Goal: Task Accomplishment & Management: Use online tool/utility

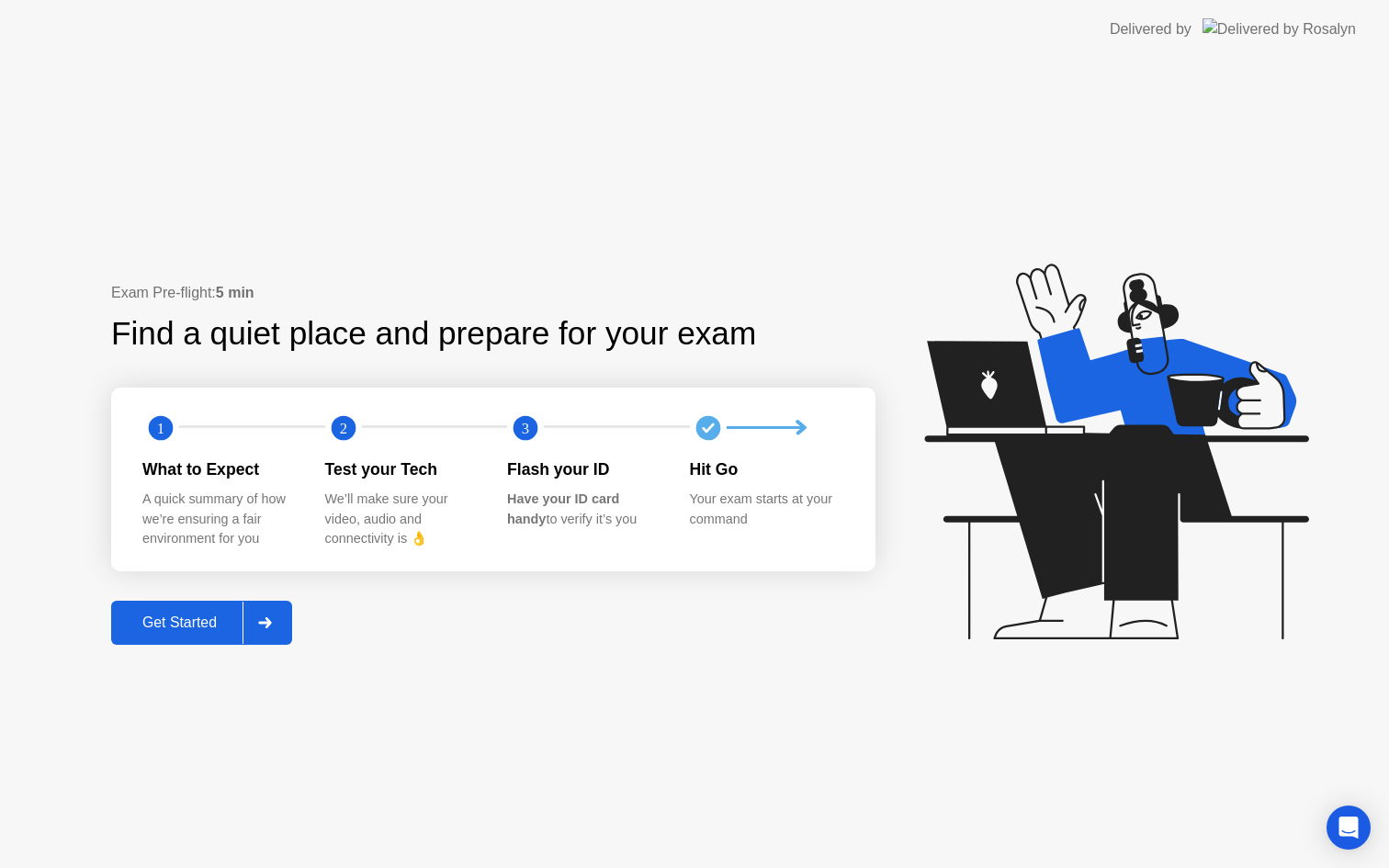
click at [213, 631] on div "Get Started" at bounding box center [179, 622] width 125 height 17
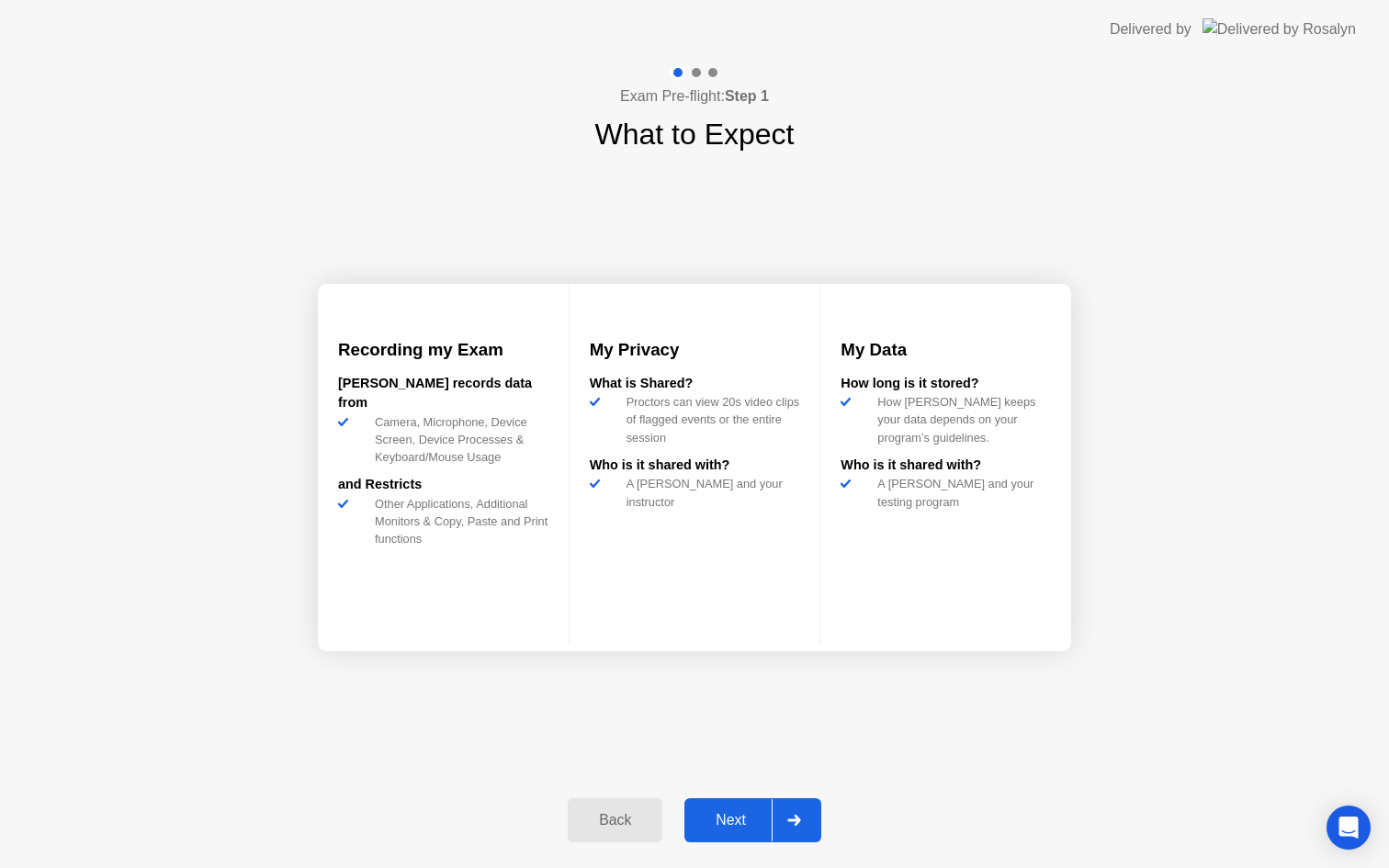
click at [724, 822] on div "Next" at bounding box center [731, 820] width 82 height 17
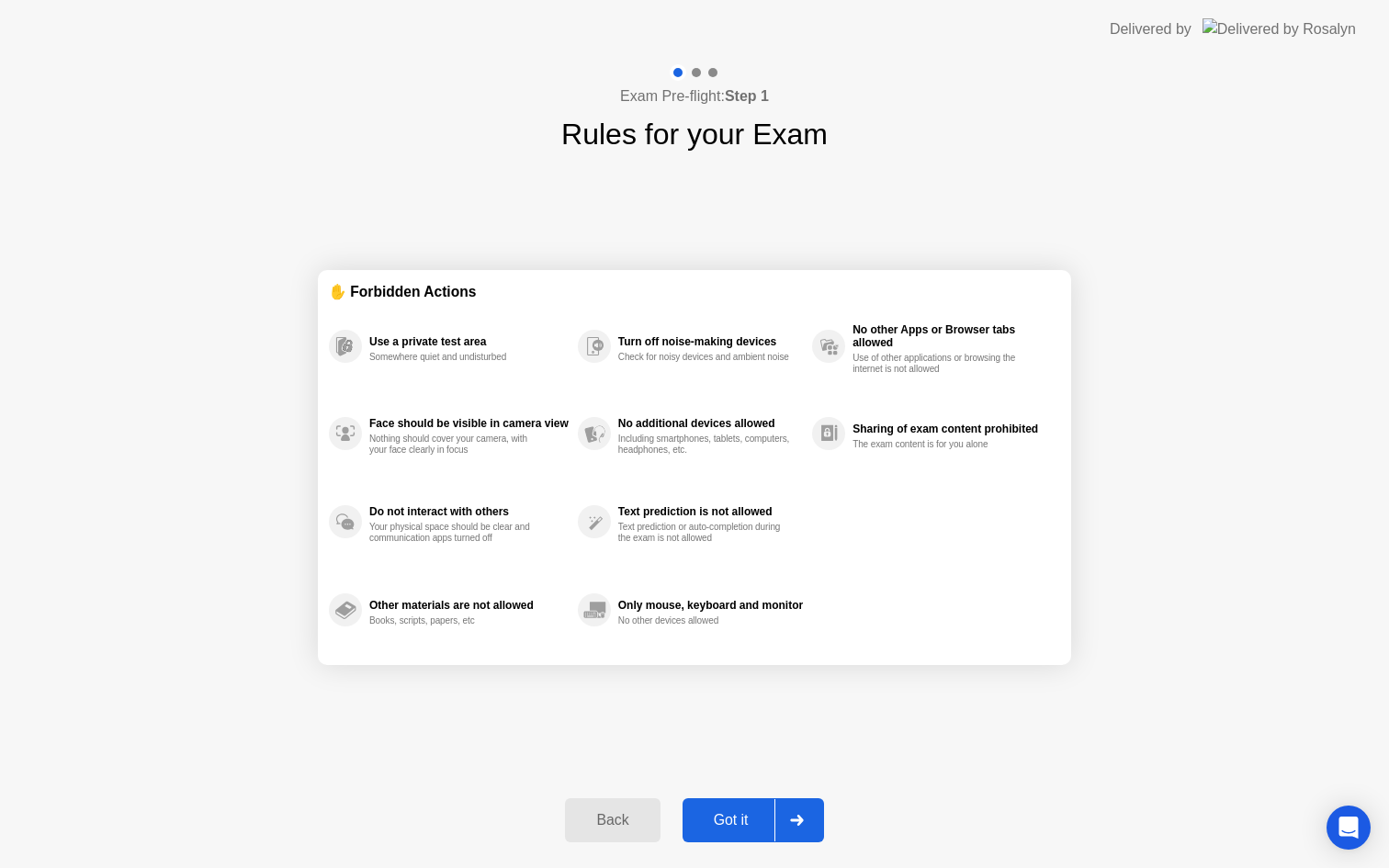
click at [724, 821] on div "Got it" at bounding box center [731, 820] width 87 height 17
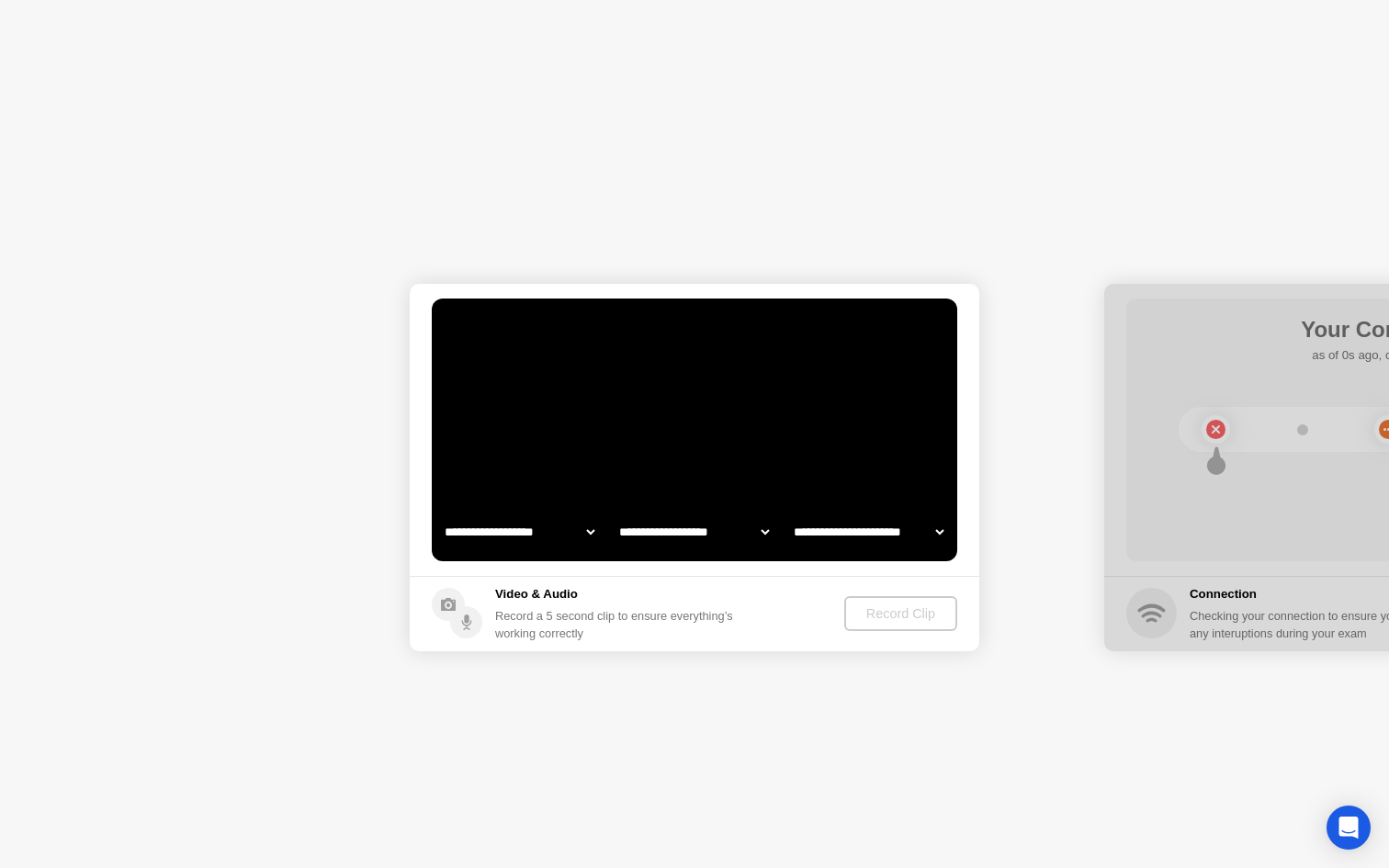
select select "**********"
select select "*******"
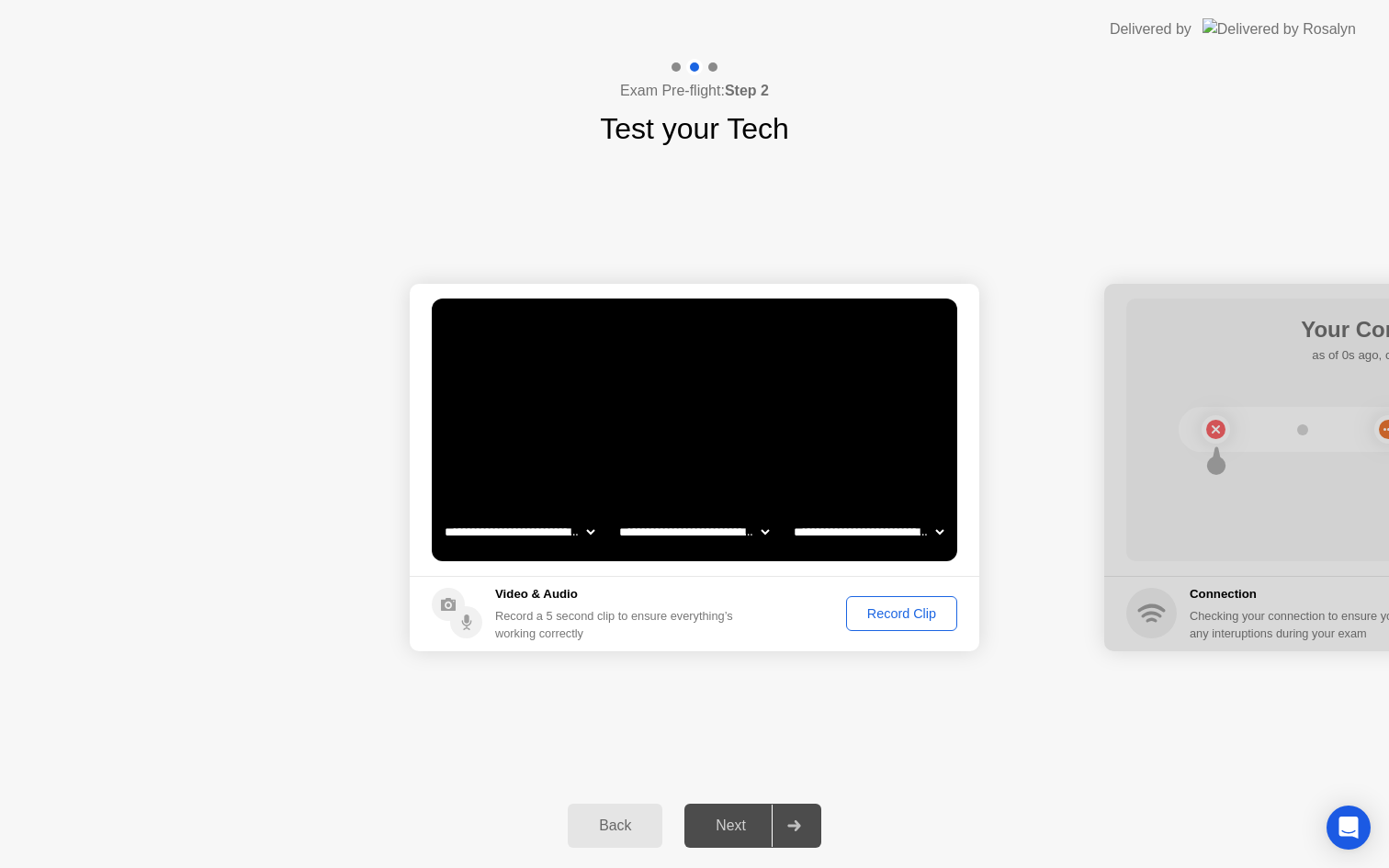
click at [865, 614] on div "Record Clip" at bounding box center [901, 613] width 99 height 15
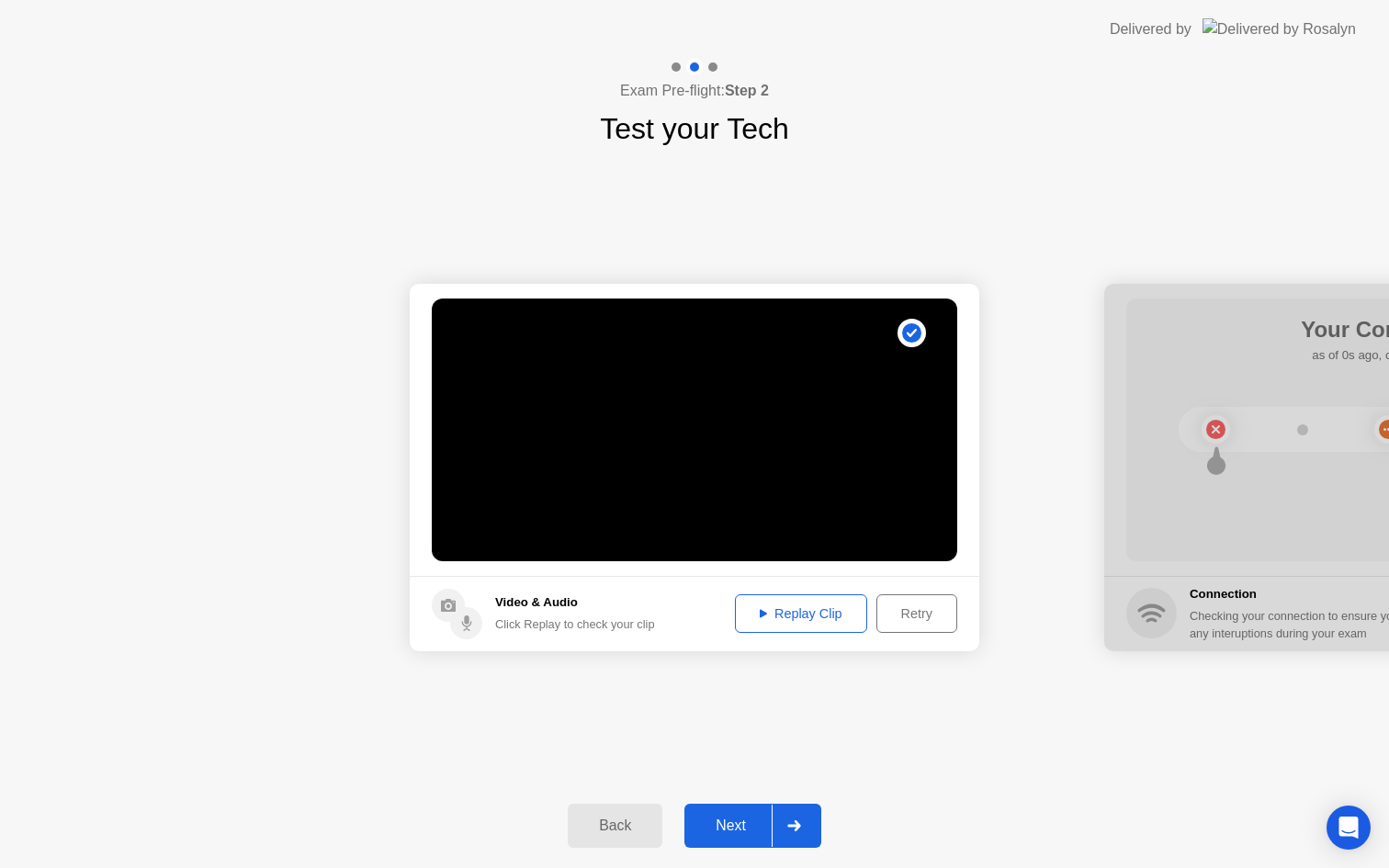
click at [745, 817] on div "Next" at bounding box center [731, 825] width 82 height 17
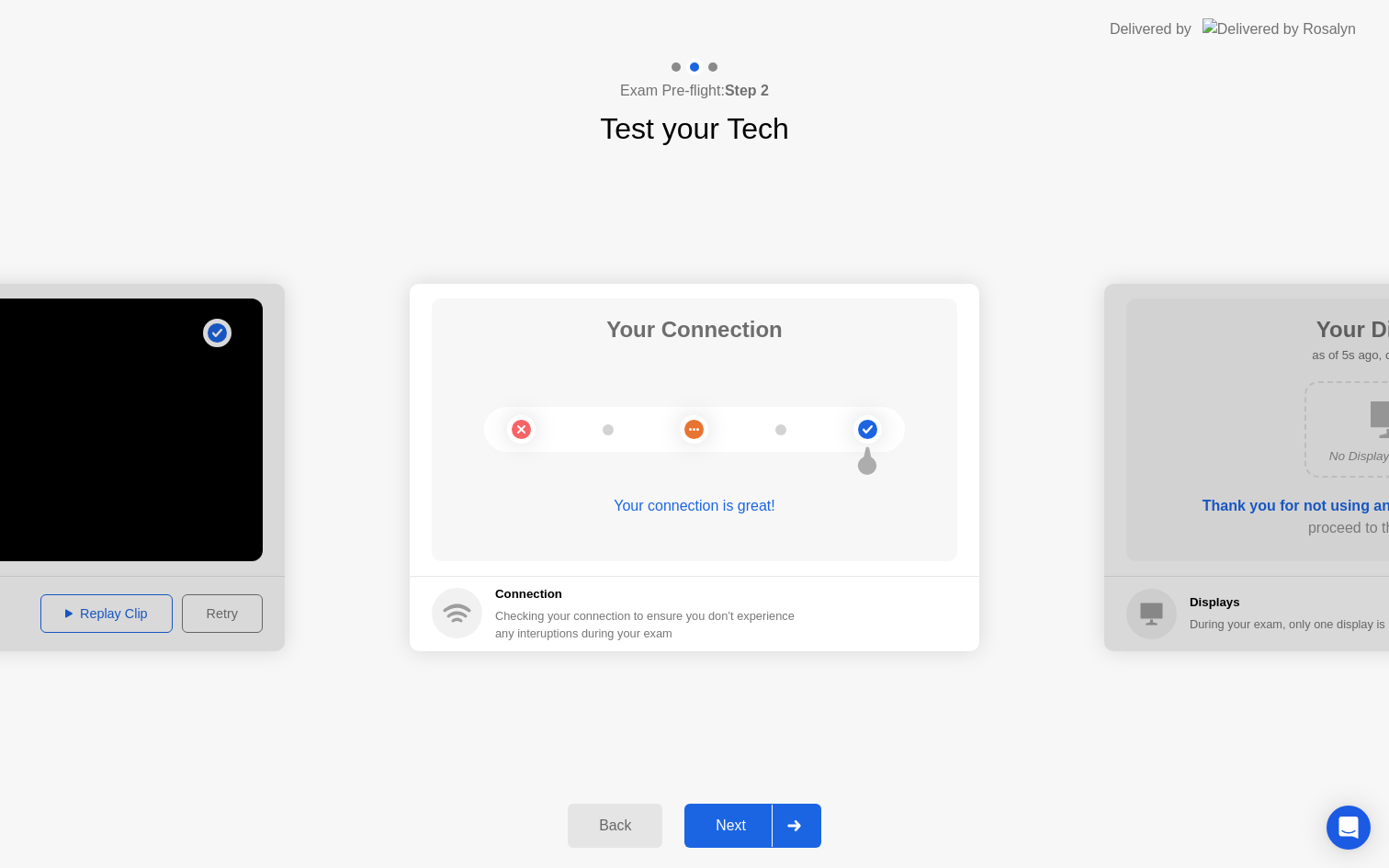
click at [729, 831] on div "Next" at bounding box center [731, 825] width 82 height 17
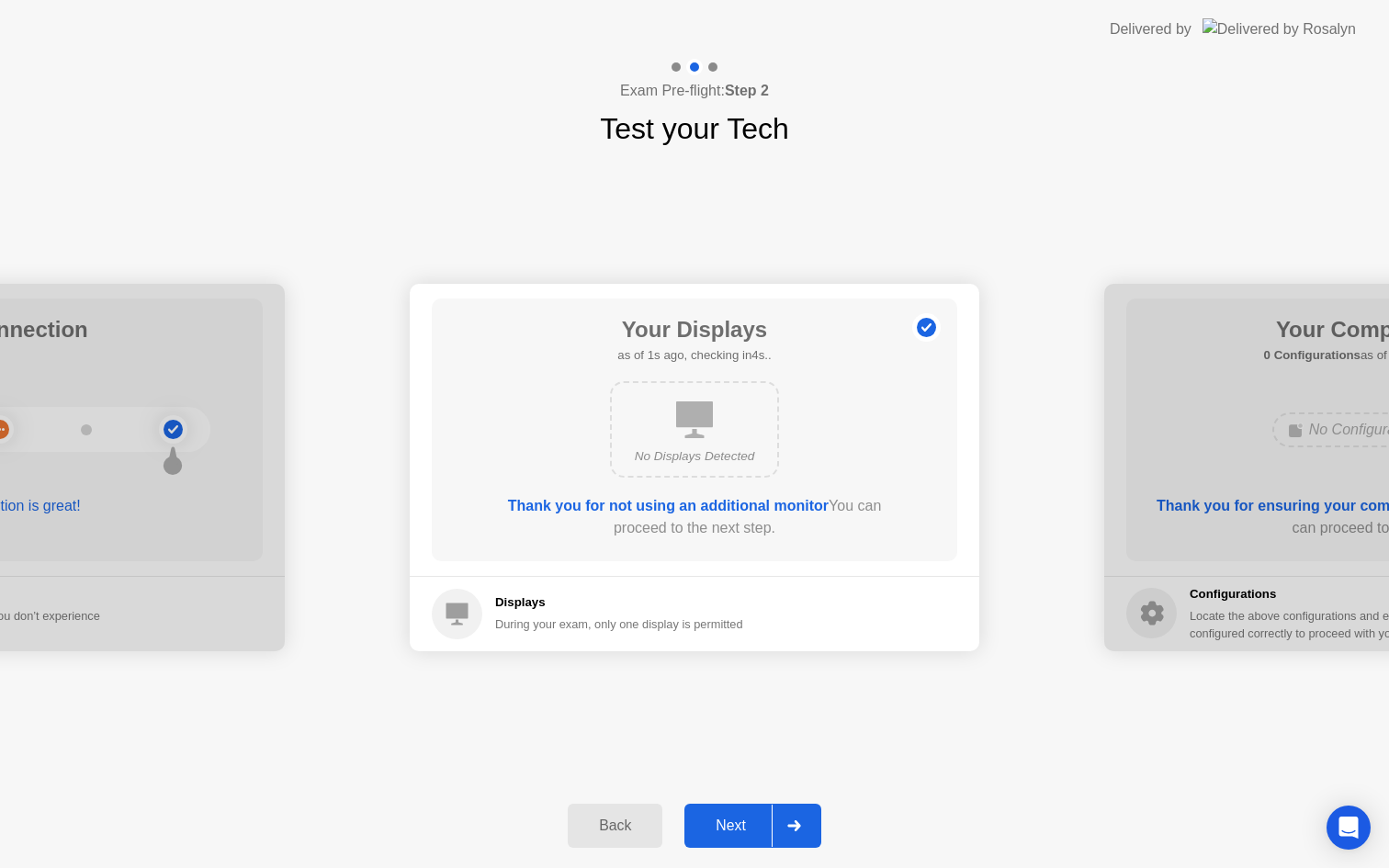
click at [730, 830] on div "Next" at bounding box center [731, 825] width 82 height 17
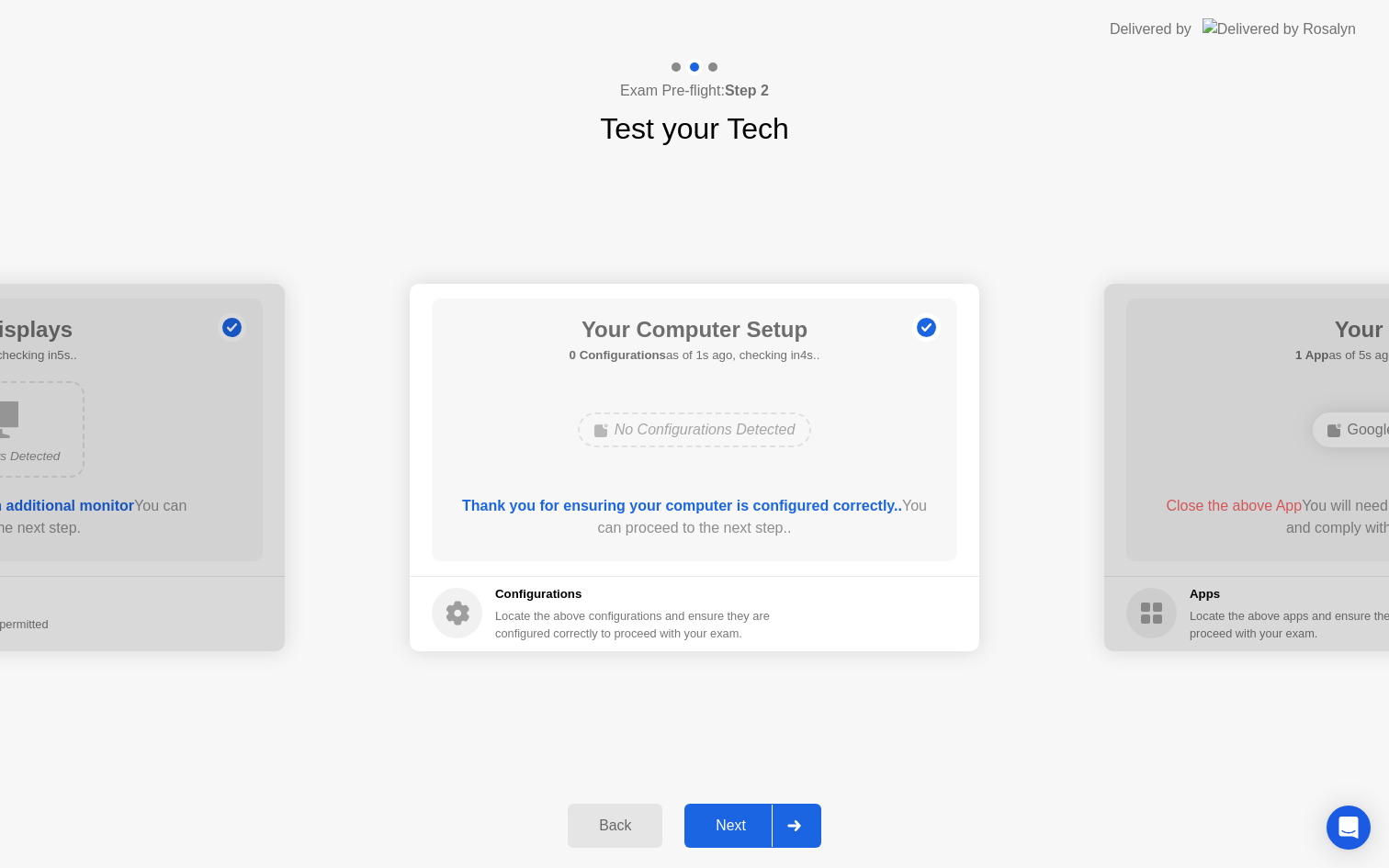
click at [737, 823] on div "Next" at bounding box center [731, 825] width 82 height 17
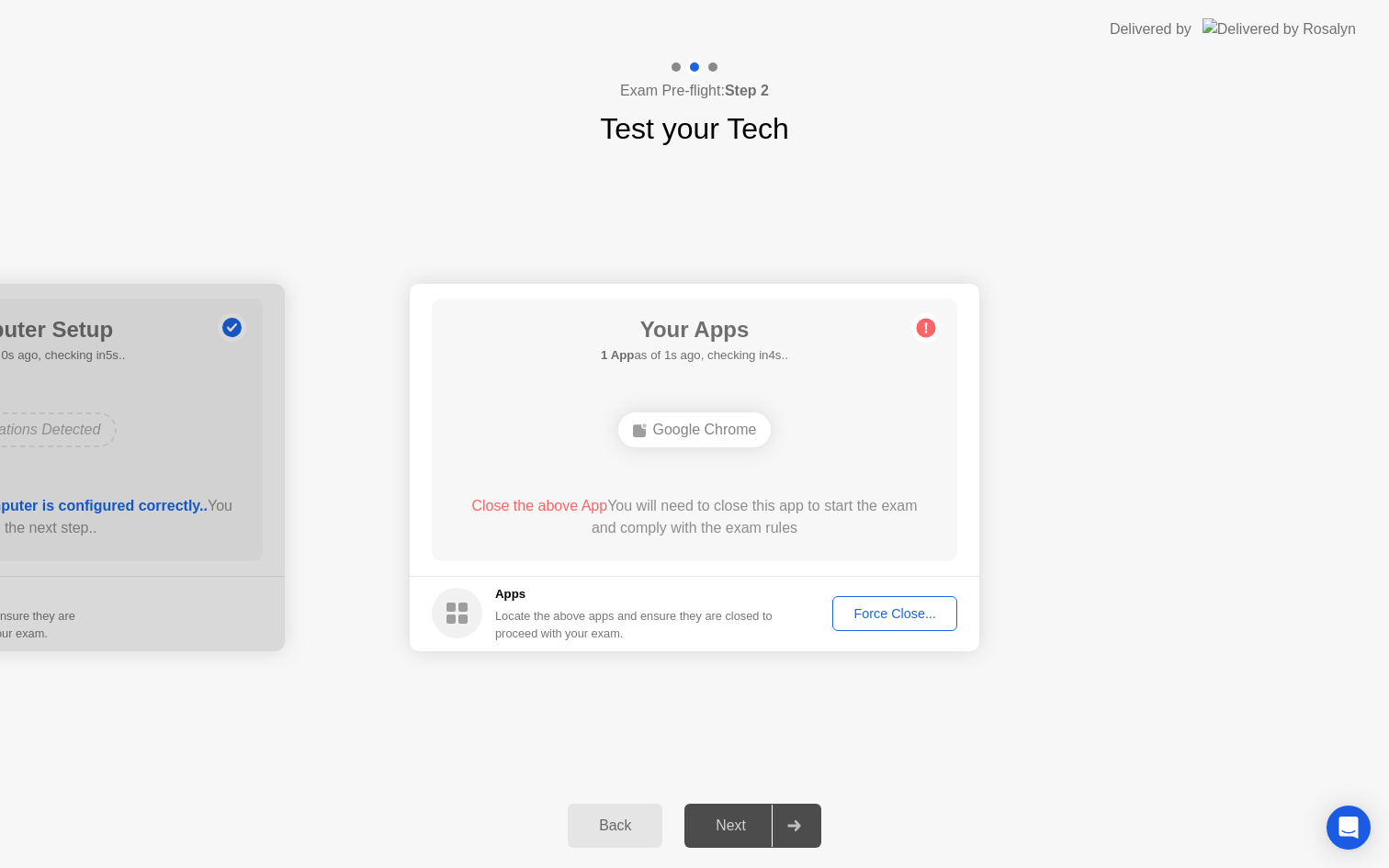
click at [886, 606] on div "Force Close..." at bounding box center [894, 613] width 113 height 15
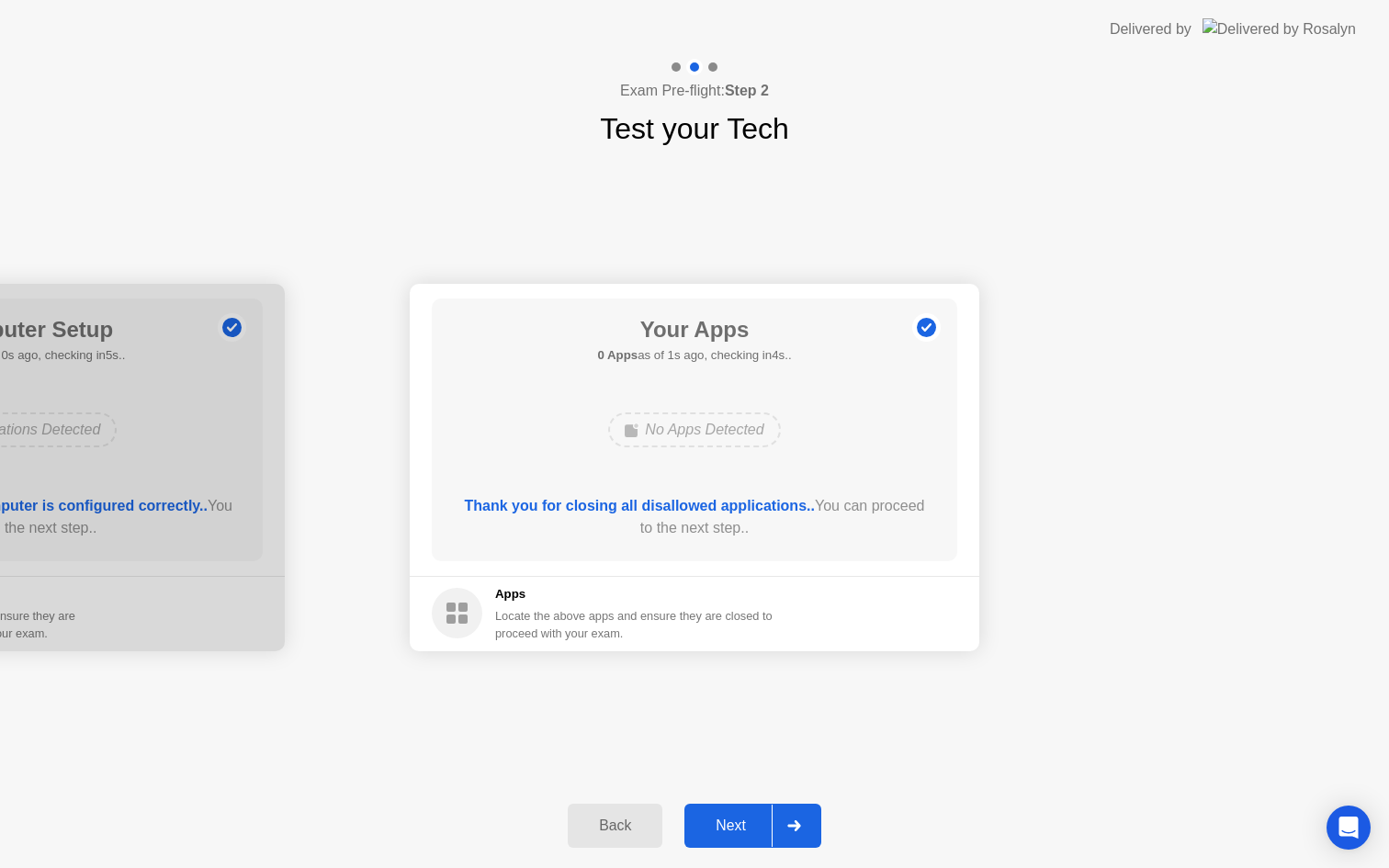
click at [726, 817] on div "Next" at bounding box center [731, 825] width 82 height 17
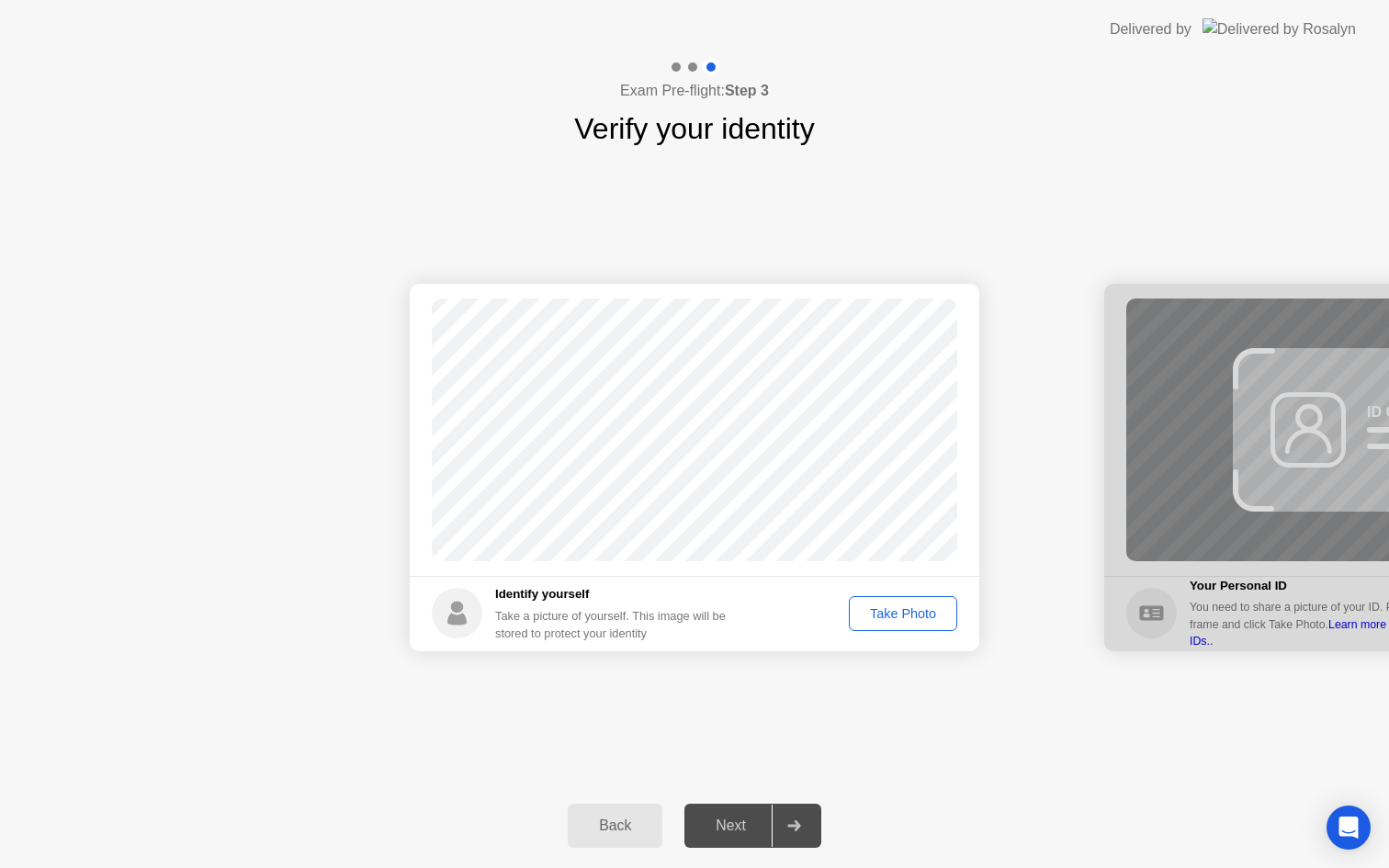
click at [887, 612] on div "Take Photo" at bounding box center [903, 613] width 96 height 15
click at [731, 824] on div "Next" at bounding box center [731, 825] width 82 height 17
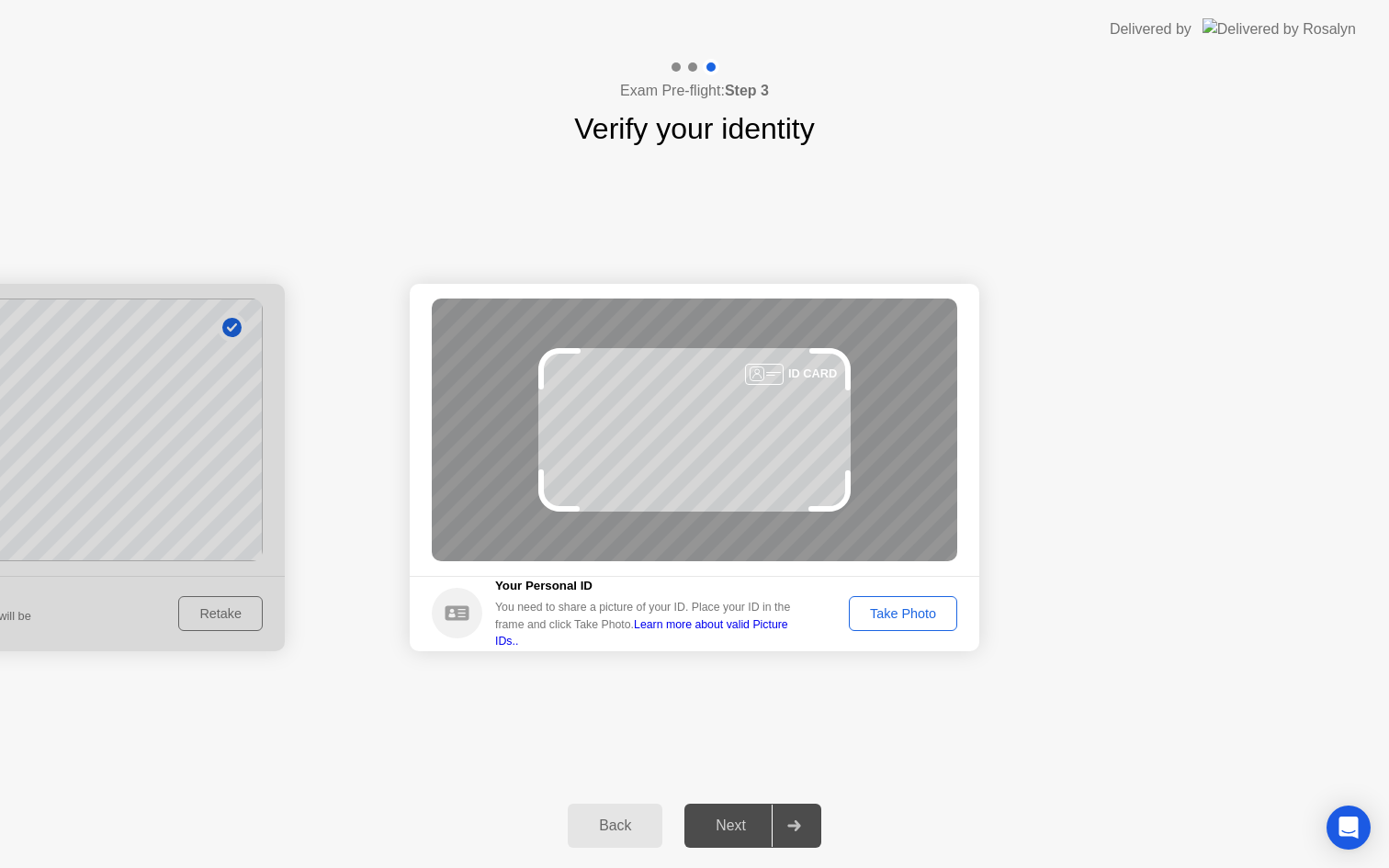
click at [930, 612] on div "Take Photo" at bounding box center [903, 613] width 96 height 15
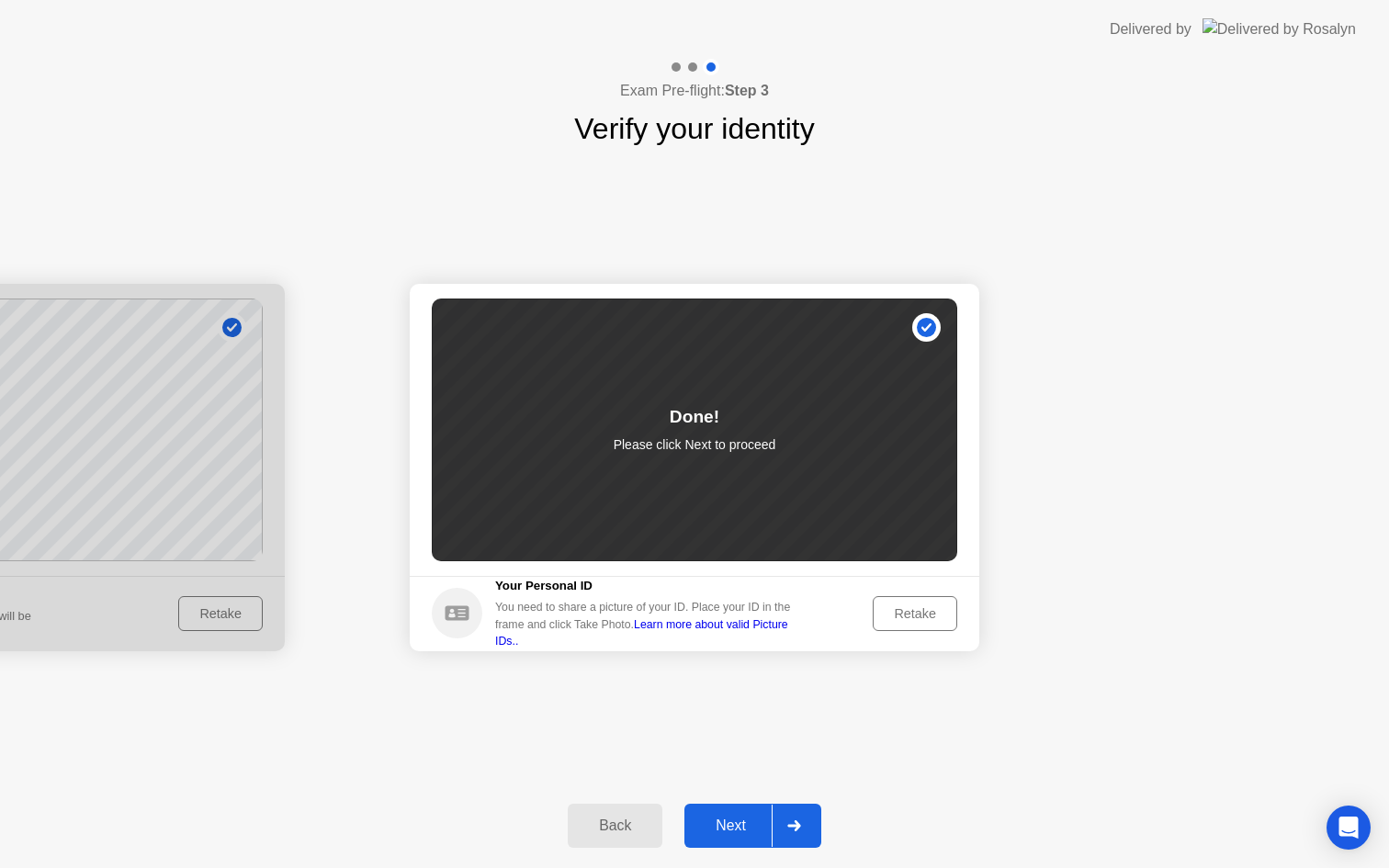
click at [748, 820] on div "Next" at bounding box center [731, 825] width 82 height 17
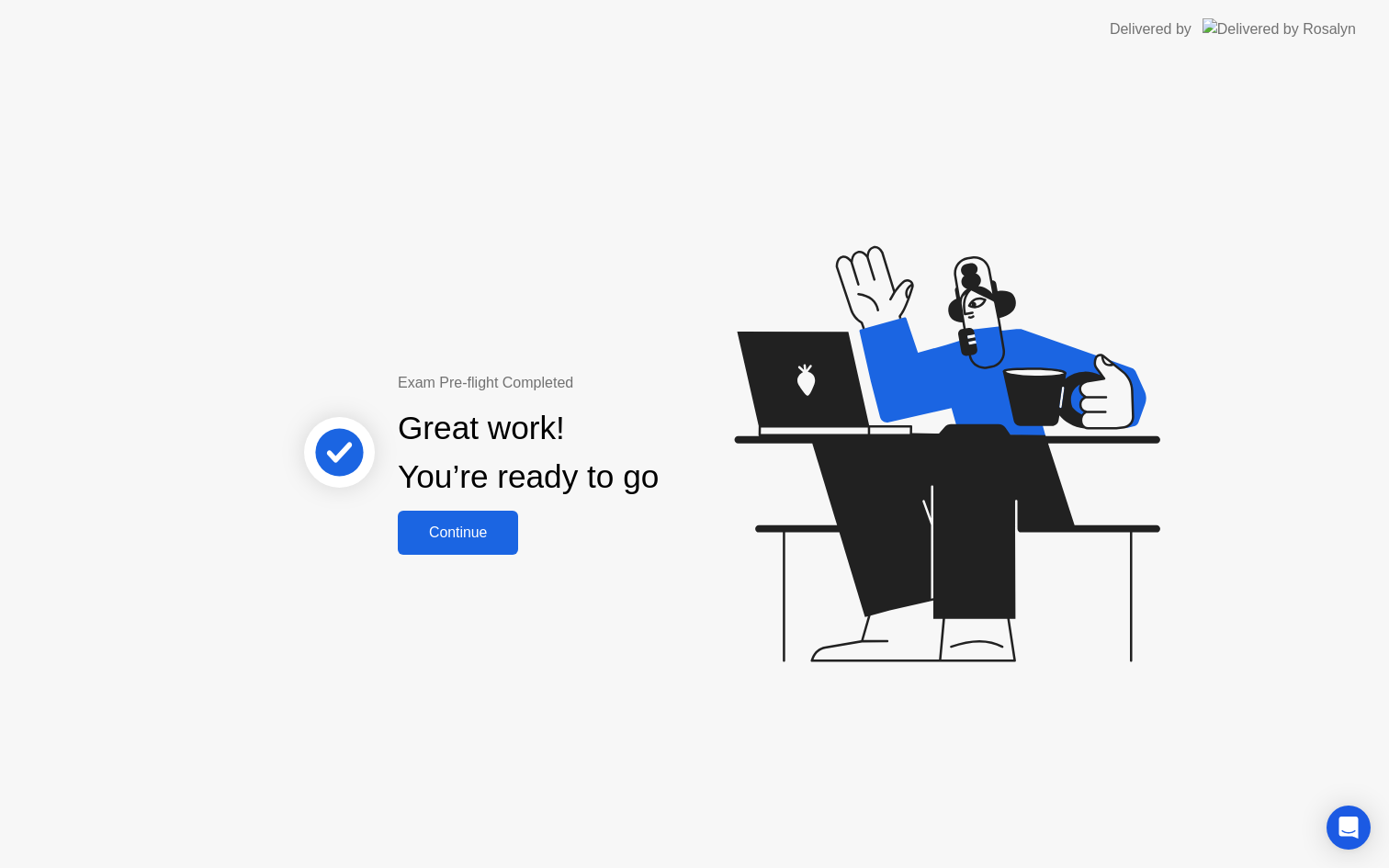
click at [504, 541] on div "Continue" at bounding box center [458, 533] width 110 height 17
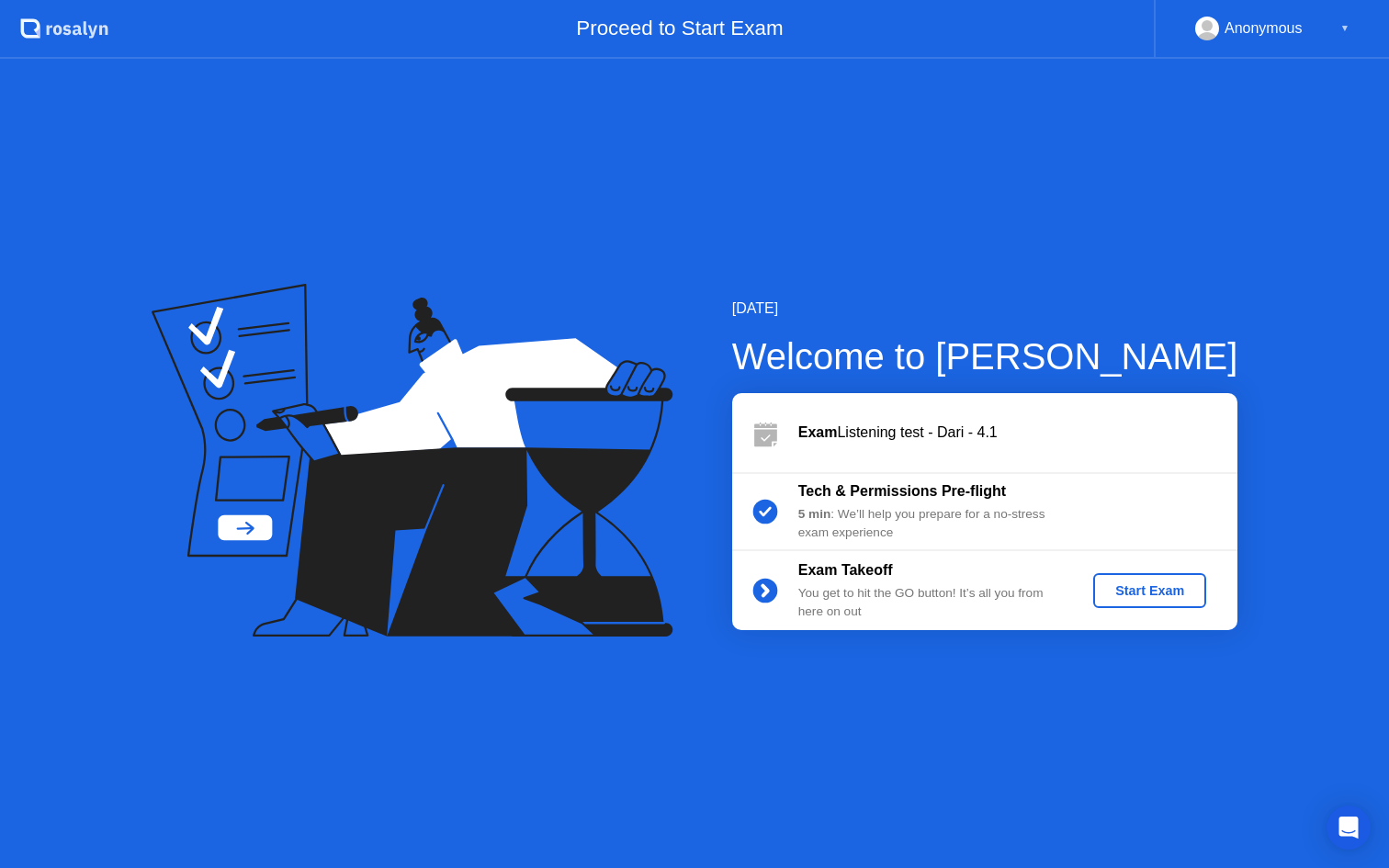
click at [1158, 576] on button "Start Exam" at bounding box center [1149, 590] width 113 height 35
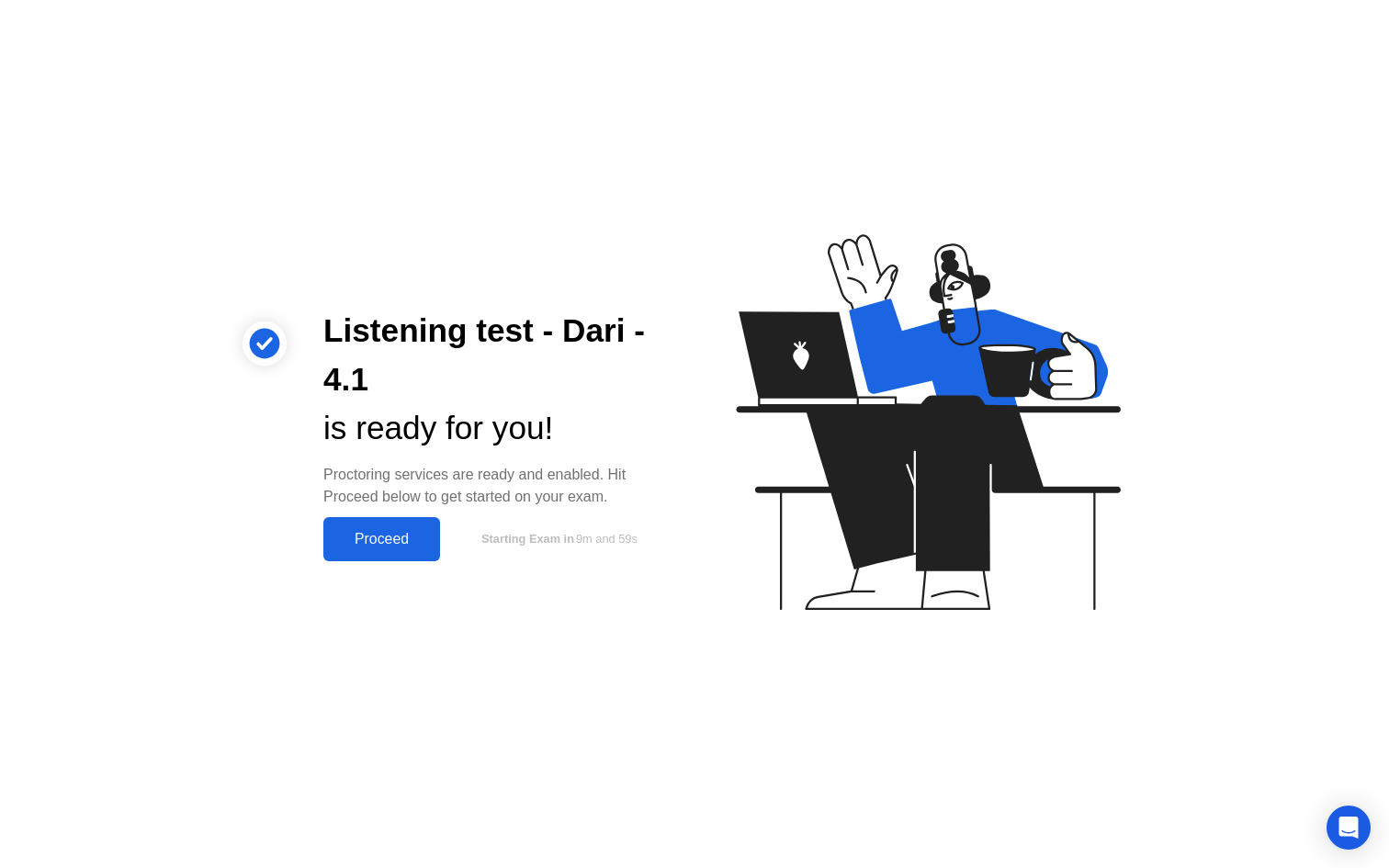
click at [431, 533] on div "Proceed" at bounding box center [381, 539] width 106 height 17
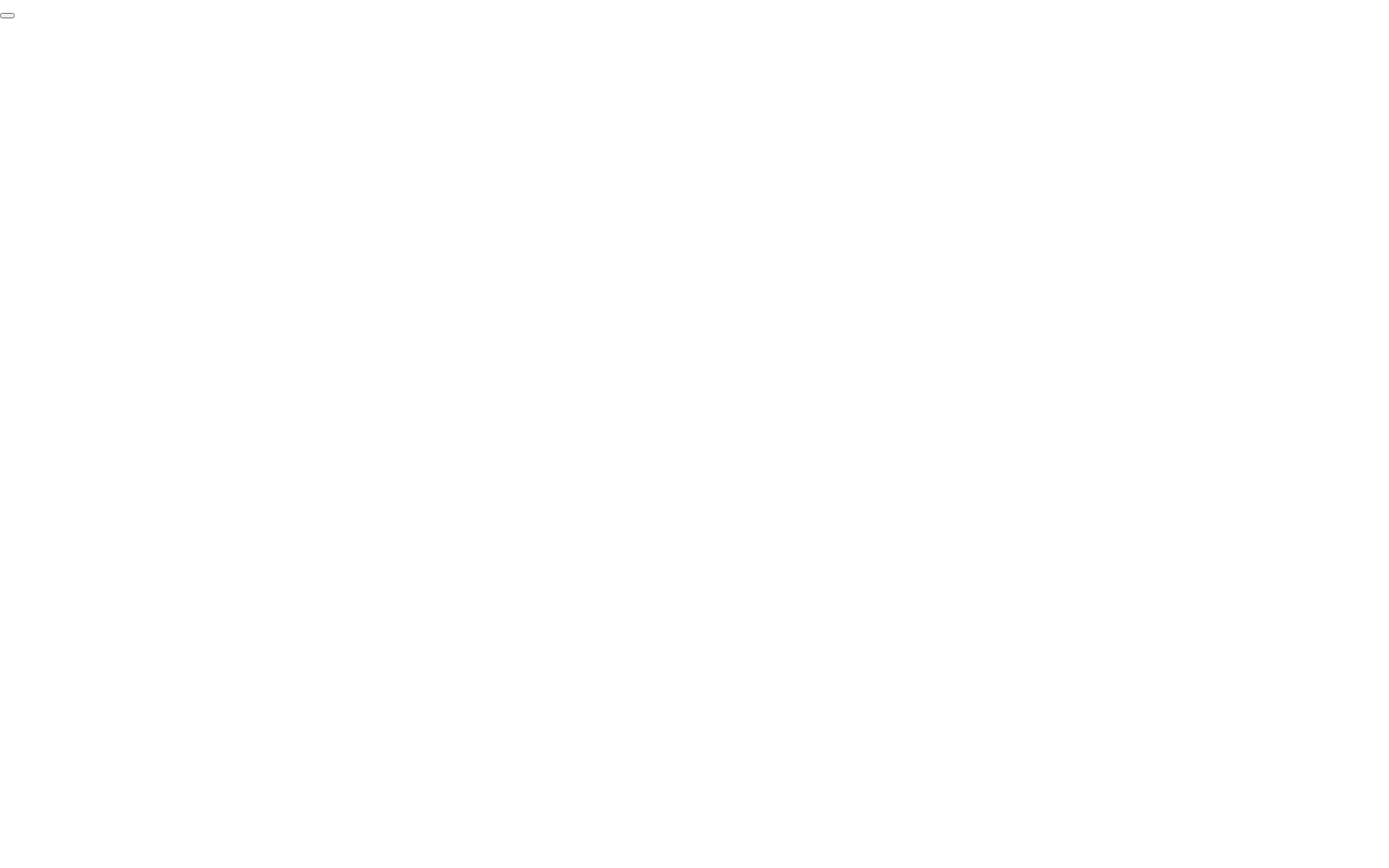
click div "End Proctoring Session"
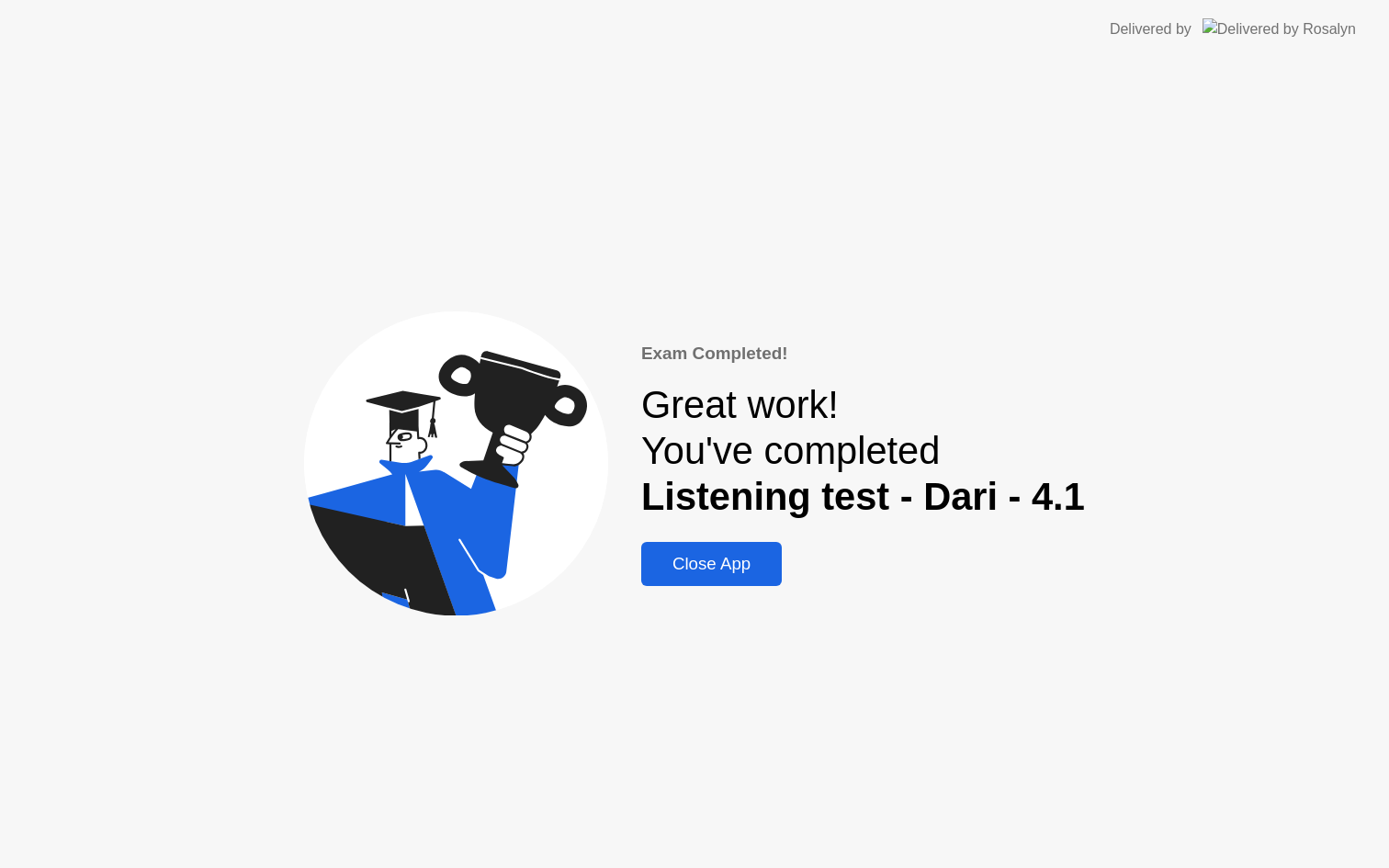
click at [741, 553] on div "Close App" at bounding box center [712, 563] width 129 height 20
